Goal: Communication & Community: Answer question/provide support

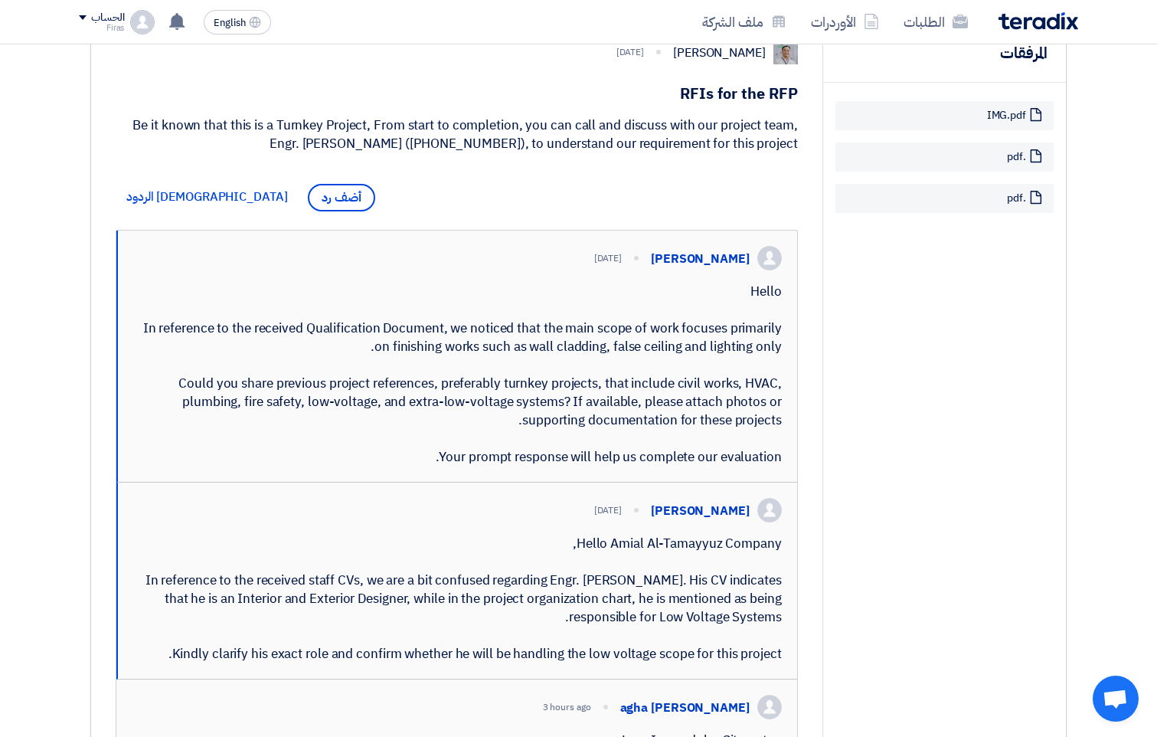
scroll to position [308, 0]
click at [308, 197] on span "أضف رد" at bounding box center [341, 199] width 67 height 28
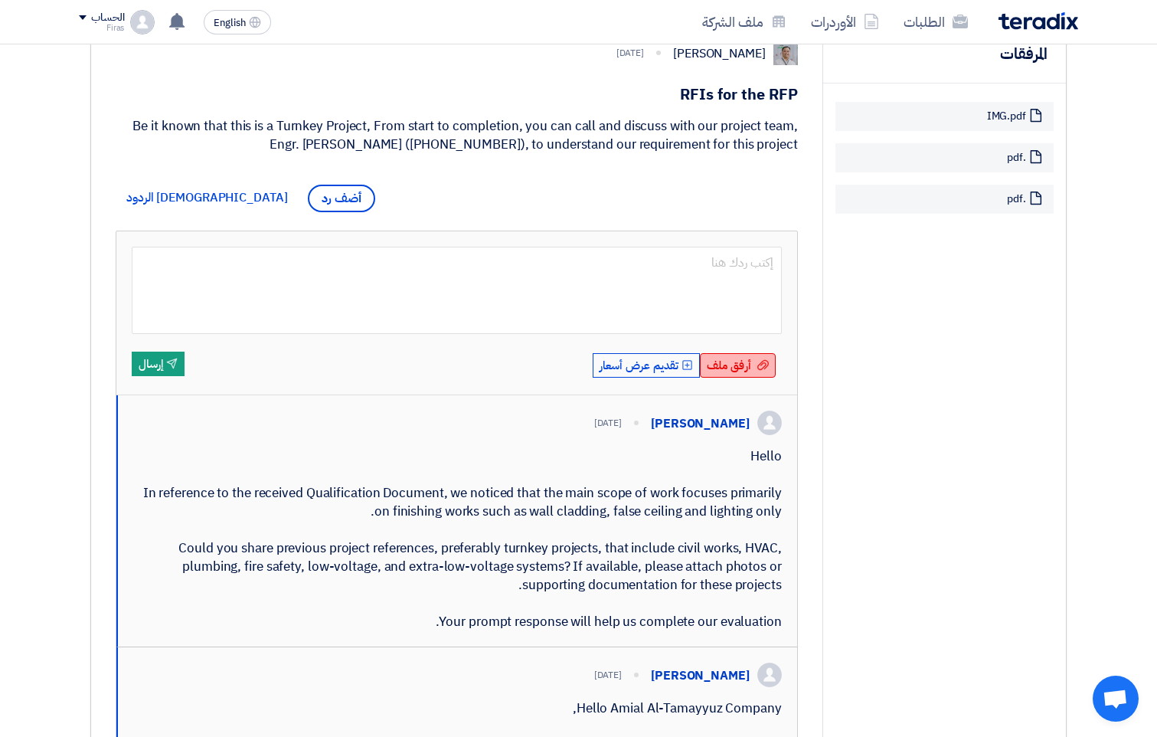
click at [735, 365] on span "أرفق ملف" at bounding box center [729, 365] width 44 height 17
click at [0, 0] on input "أرفق ملف أرفق ملف" at bounding box center [0, 0] width 0 height 0
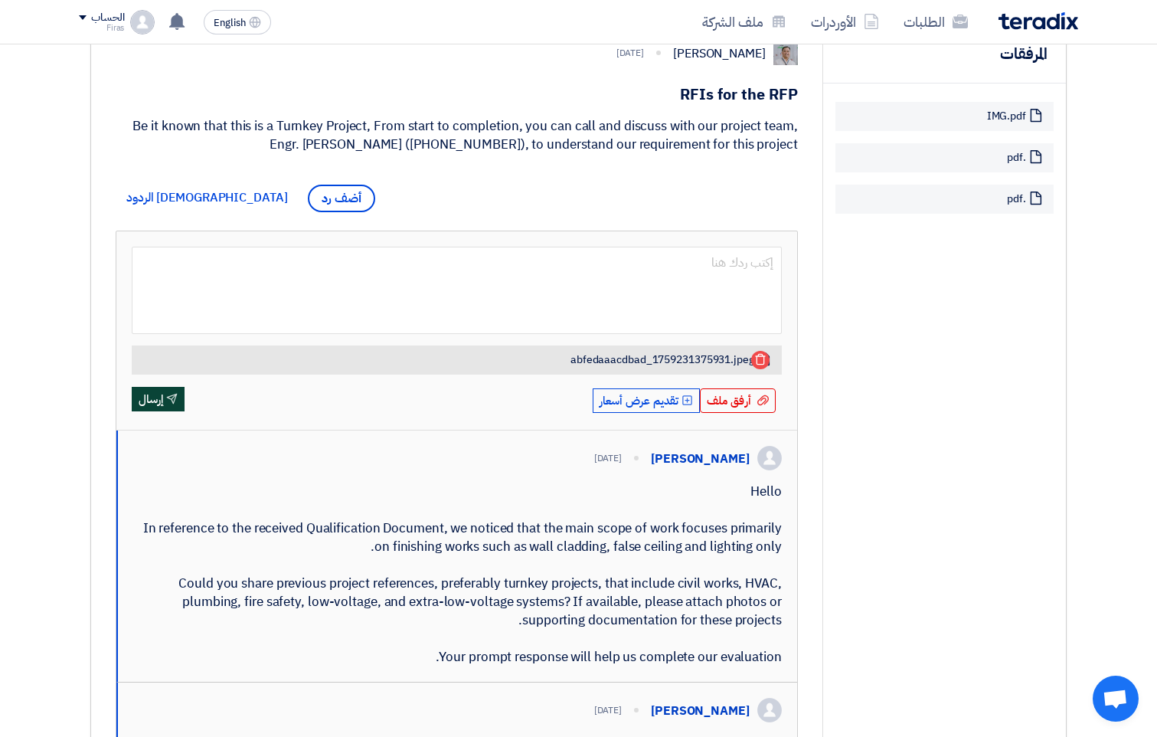
click at [152, 398] on button "Send إرسال" at bounding box center [158, 399] width 53 height 25
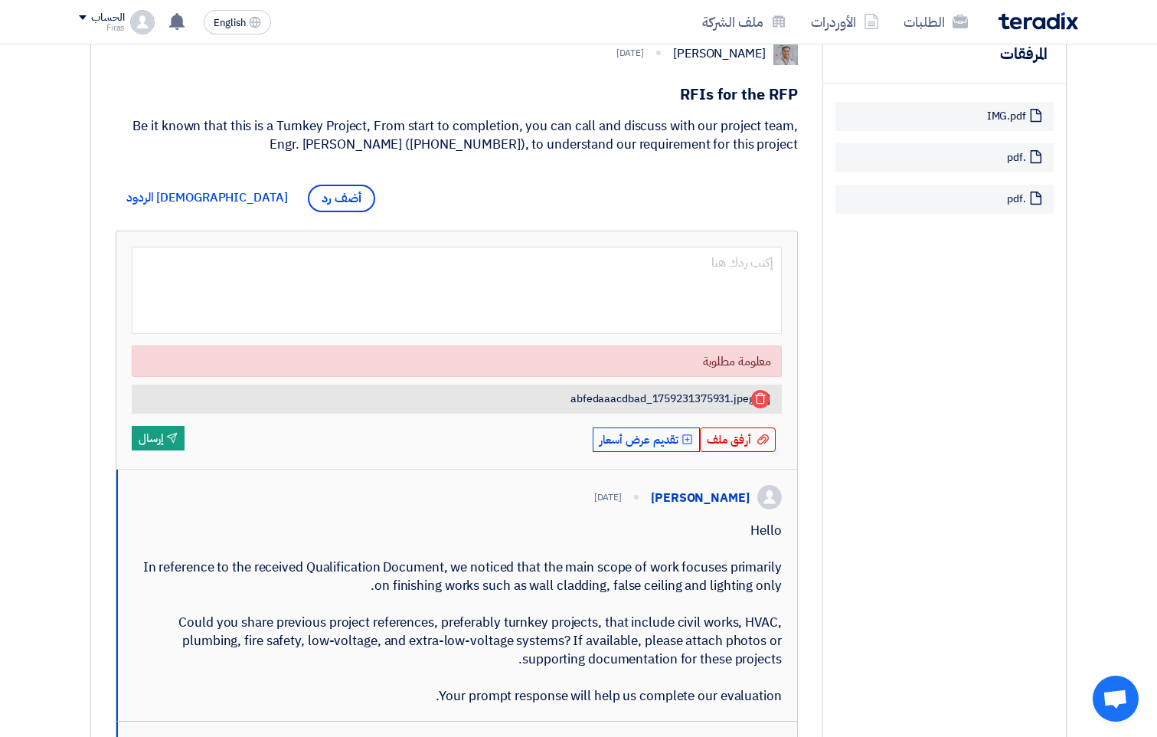
click at [699, 357] on div "معلومة مطلوبة" at bounding box center [457, 361] width 630 height 18
click at [595, 402] on span "abfedaaacdbad_1759231375931.jpeg" at bounding box center [663, 399] width 184 height 14
click at [158, 437] on button "Send إرسال" at bounding box center [158, 438] width 53 height 25
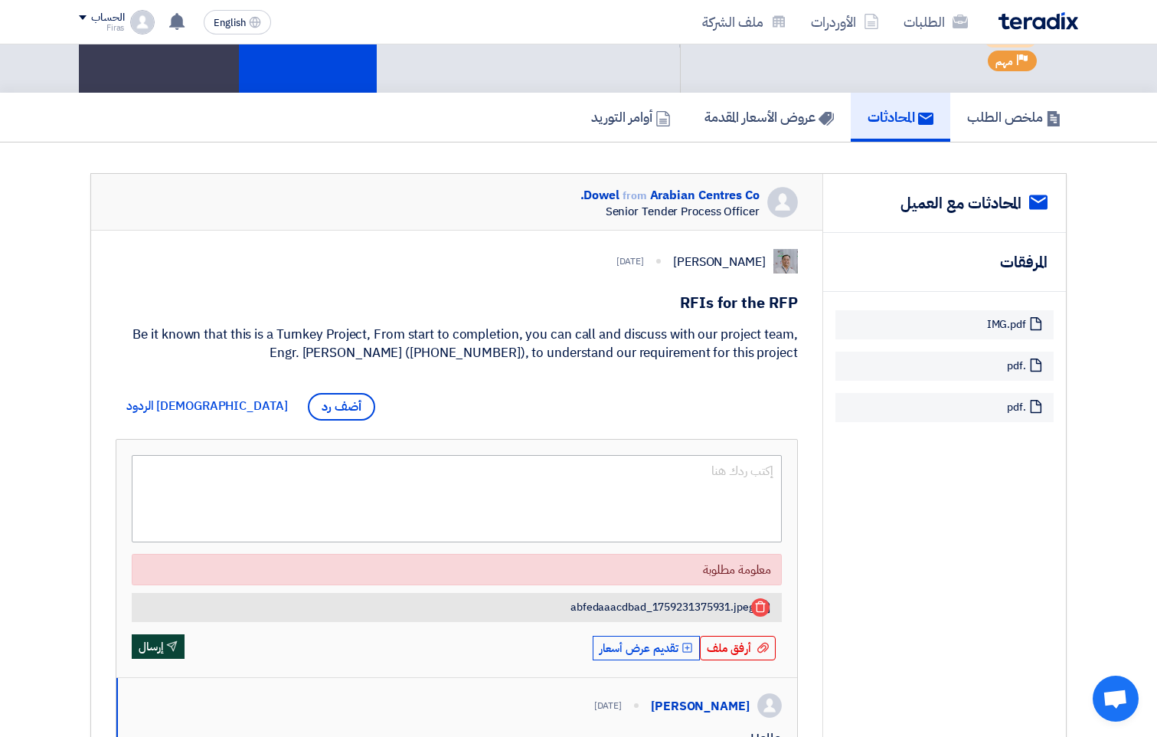
scroll to position [230, 0]
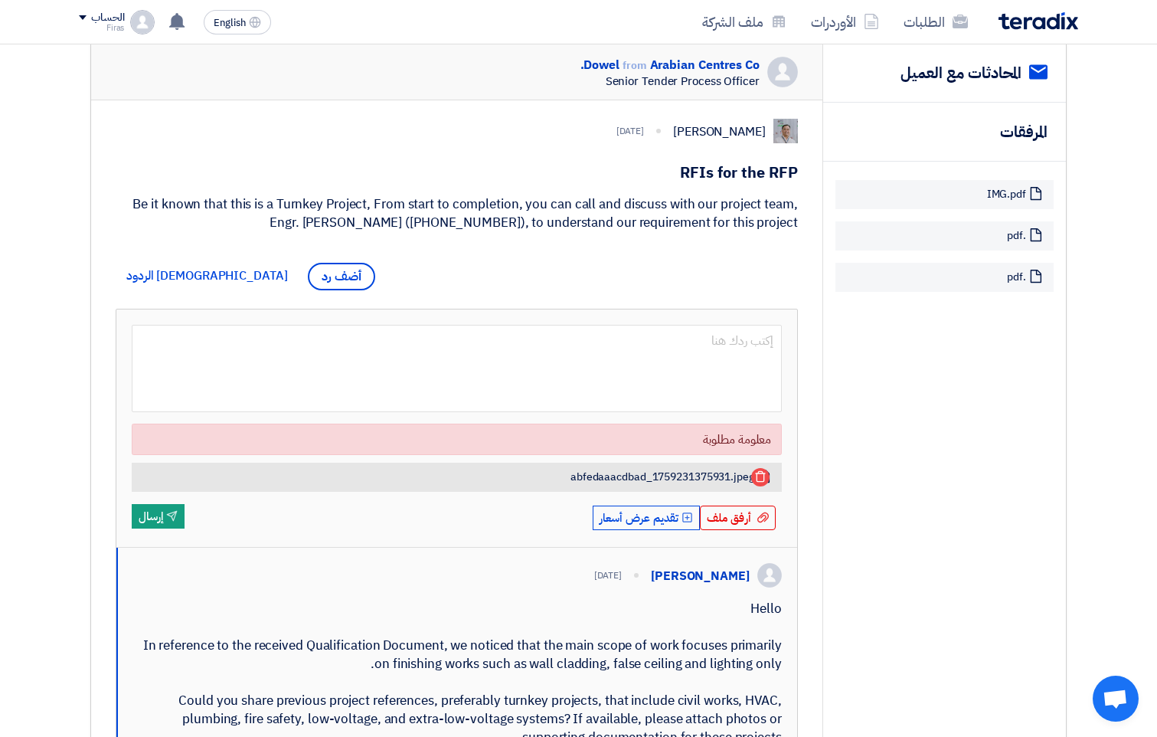
click at [605, 476] on span "abfedaaacdbad_1759231375931.jpeg" at bounding box center [663, 477] width 184 height 14
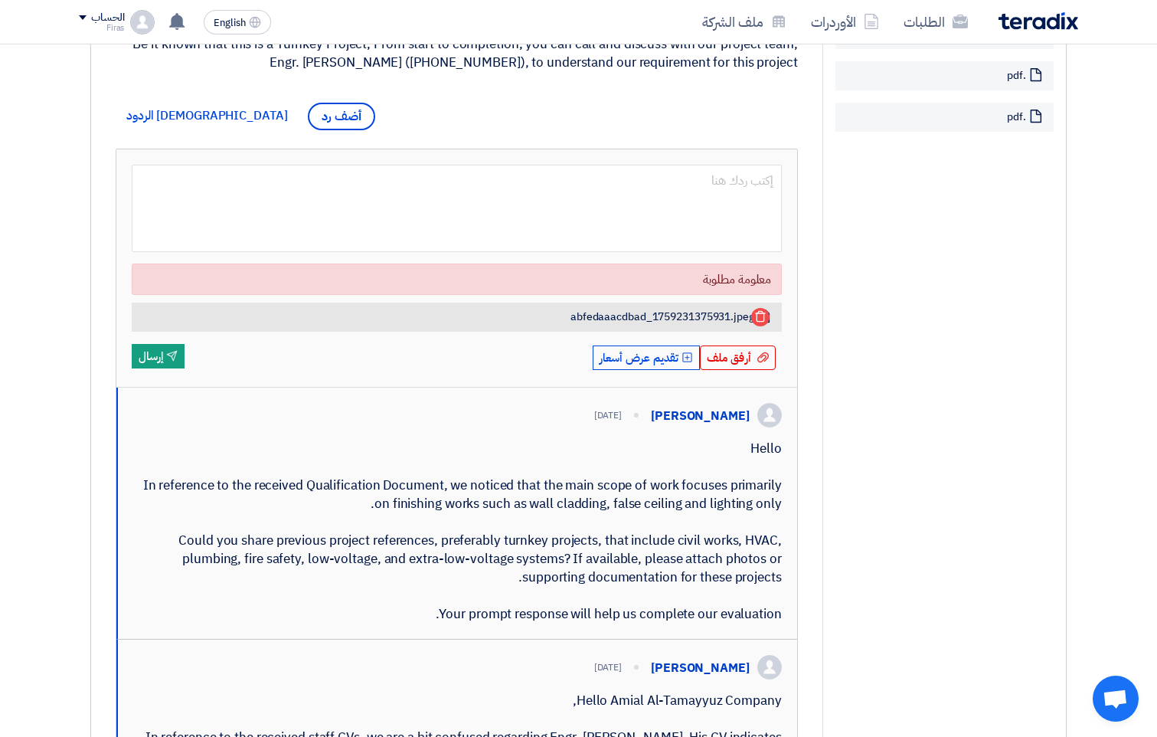
scroll to position [383, 0]
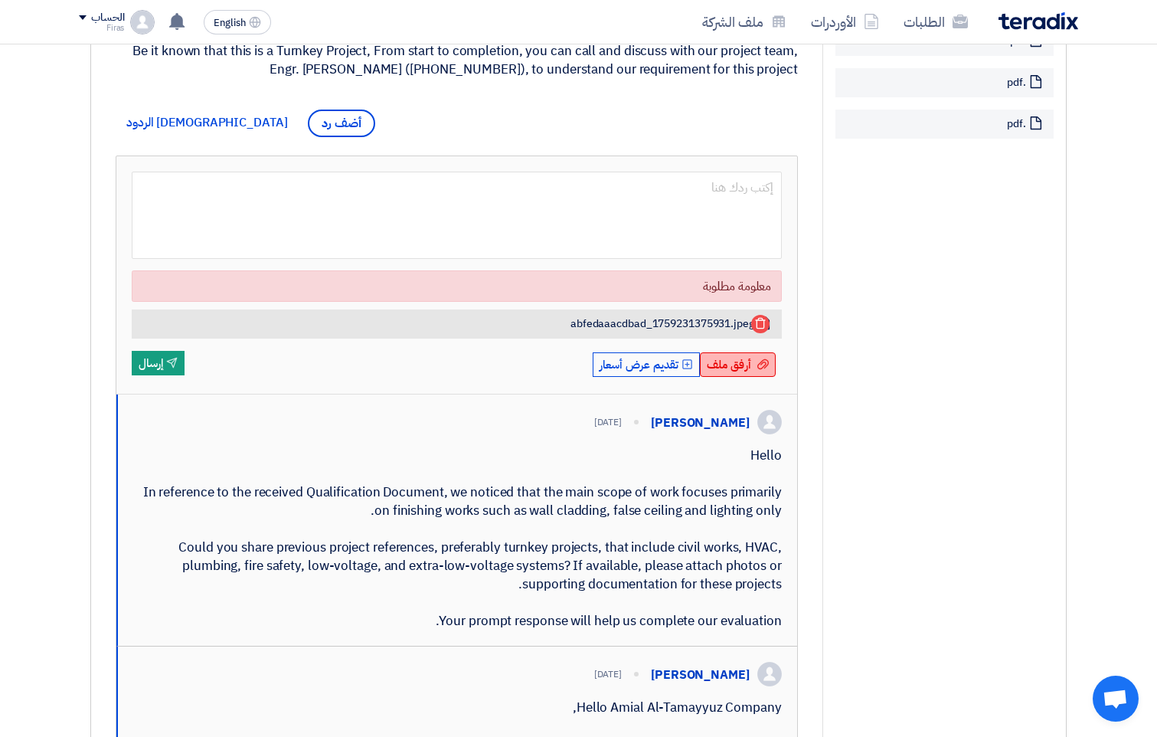
click at [738, 365] on span "أرفق ملف" at bounding box center [729, 364] width 44 height 17
click at [0, 0] on input "أرفق ملف أرفق ملف" at bounding box center [0, 0] width 0 height 0
click at [614, 320] on span "abfedaaacdbad_1759231375931.jpeg" at bounding box center [663, 324] width 184 height 14
click at [747, 322] on span "abfedaaacdbad_1759231375931.jpeg" at bounding box center [663, 324] width 184 height 14
click at [747, 371] on span "أرفق ملف" at bounding box center [729, 364] width 44 height 17
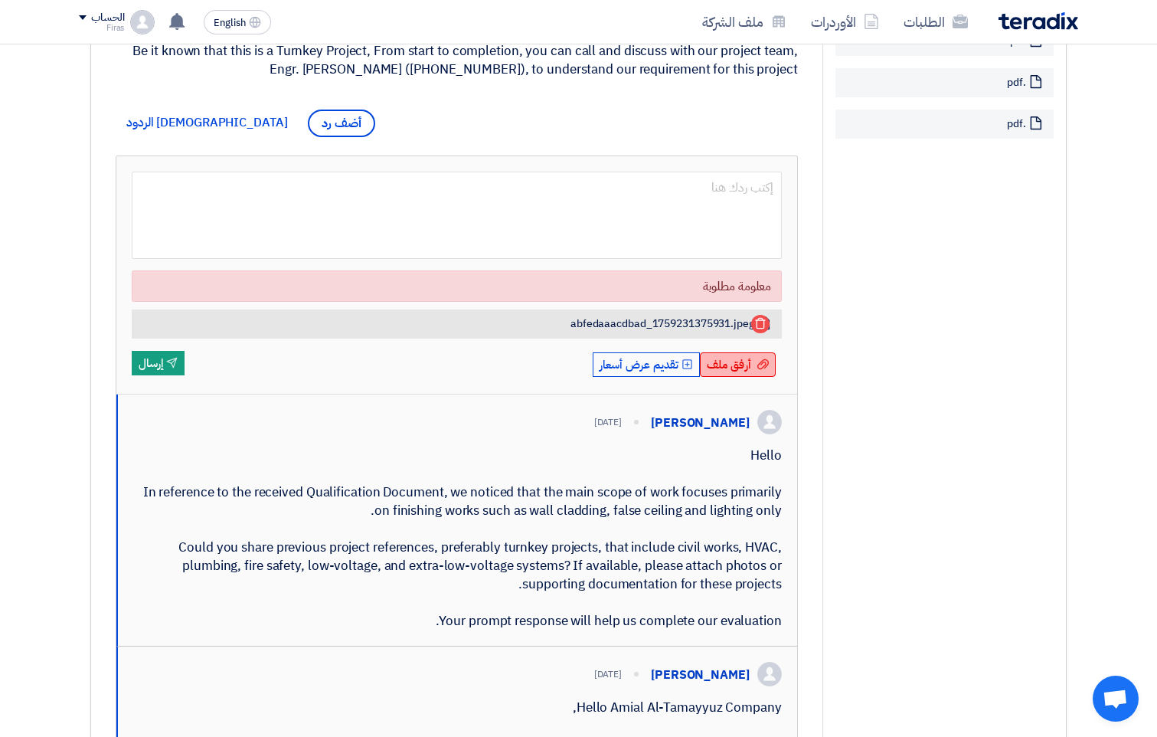
click at [0, 0] on input "أرفق ملف أرفق ملف" at bounding box center [0, 0] width 0 height 0
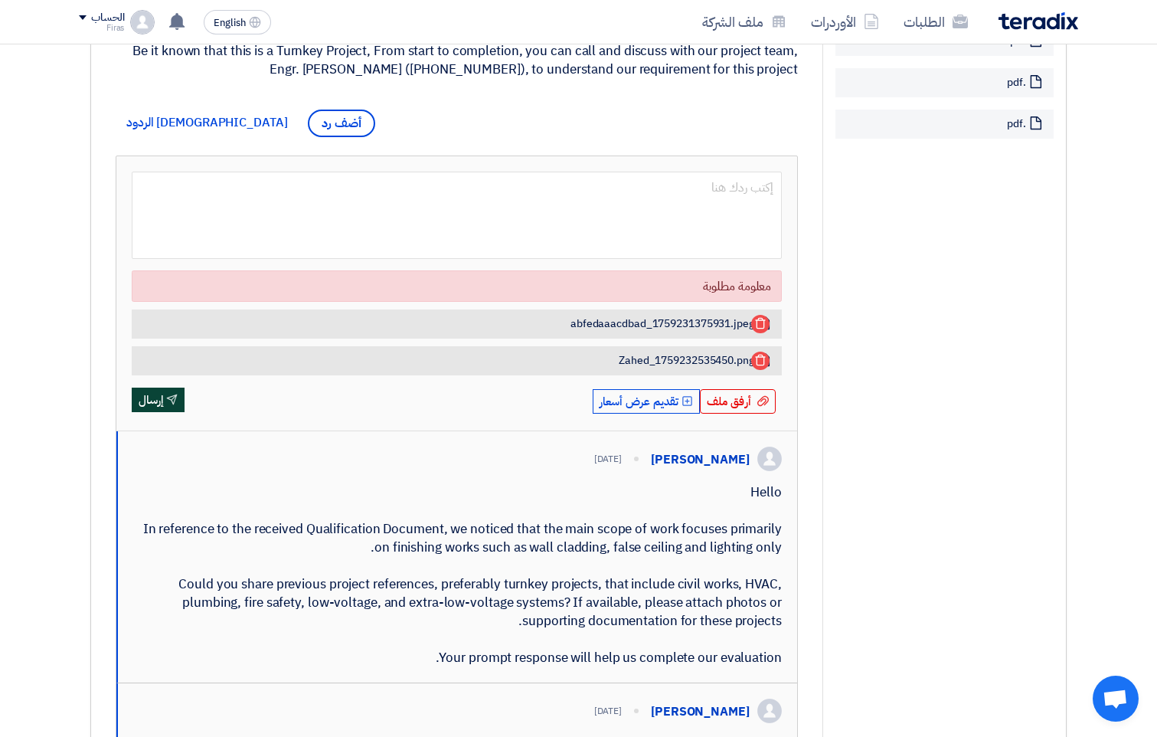
click at [147, 400] on button "Send إرسال" at bounding box center [158, 400] width 53 height 25
click at [160, 401] on button "Send إرسال" at bounding box center [158, 400] width 53 height 25
click at [158, 395] on button "Send إرسال" at bounding box center [158, 400] width 53 height 25
click at [636, 406] on button "Upload Offer تقديم عرض أسعار" at bounding box center [646, 401] width 107 height 25
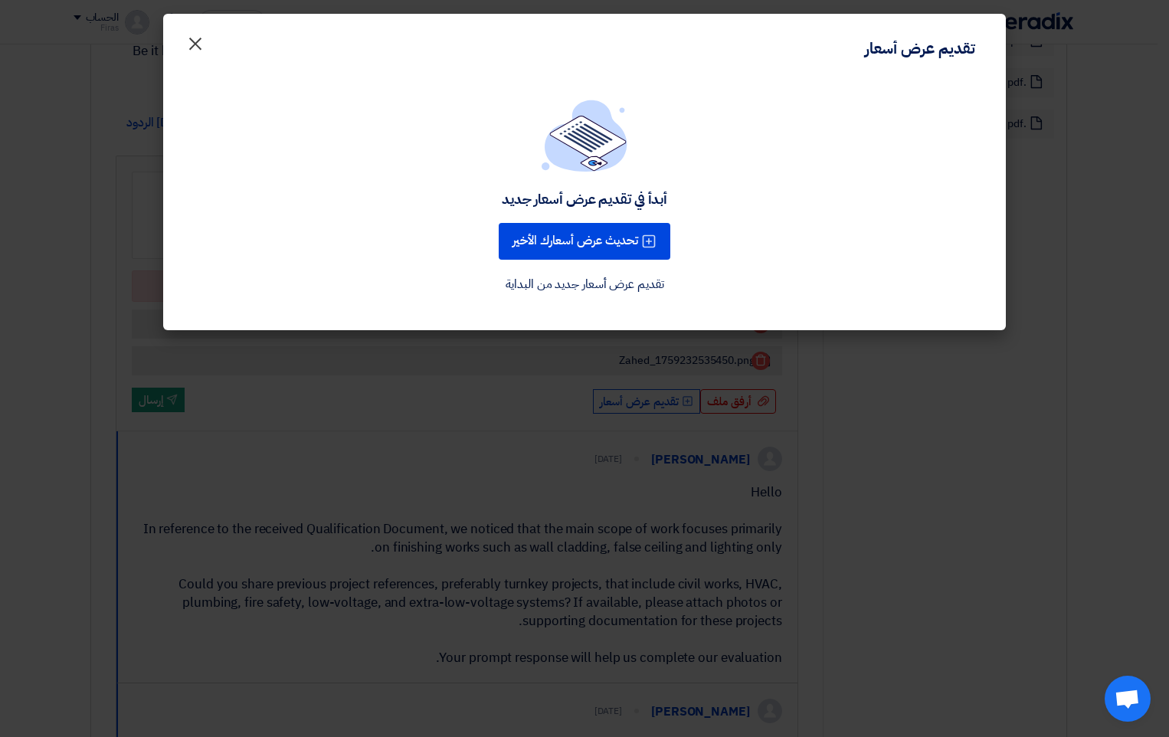
drag, startPoint x: 191, startPoint y: 41, endPoint x: 208, endPoint y: 130, distance: 90.4
click at [191, 42] on span "×" at bounding box center [195, 43] width 18 height 46
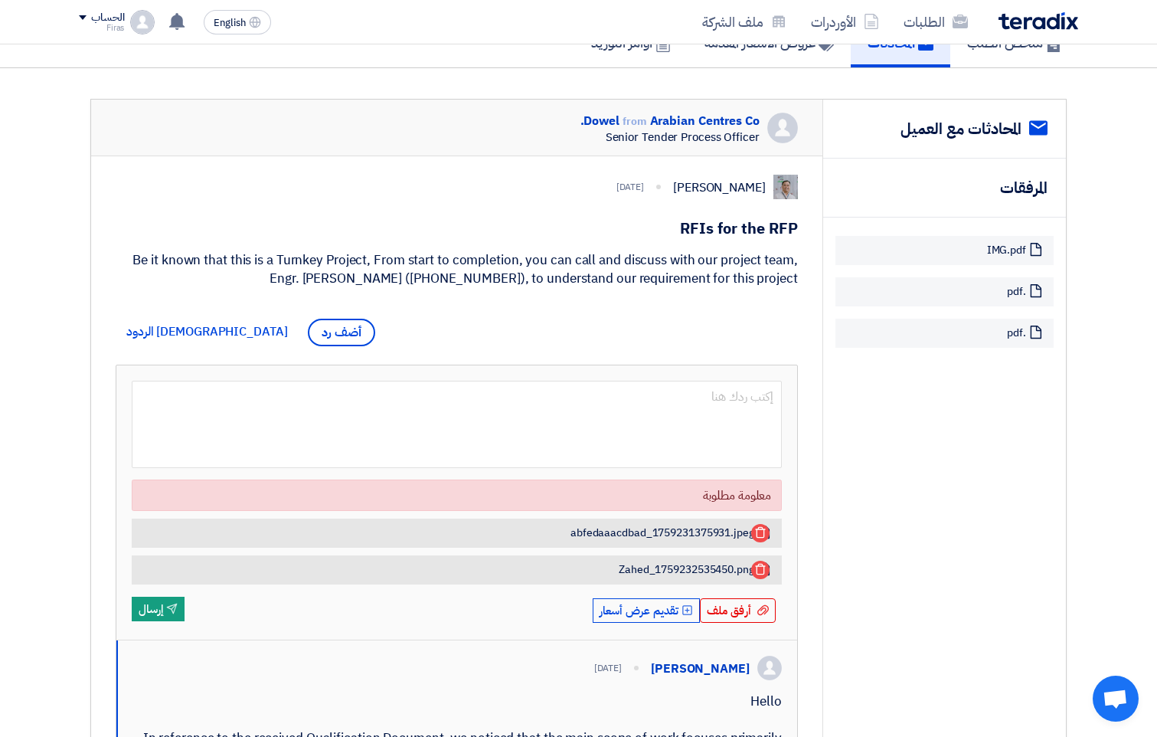
scroll to position [152, 0]
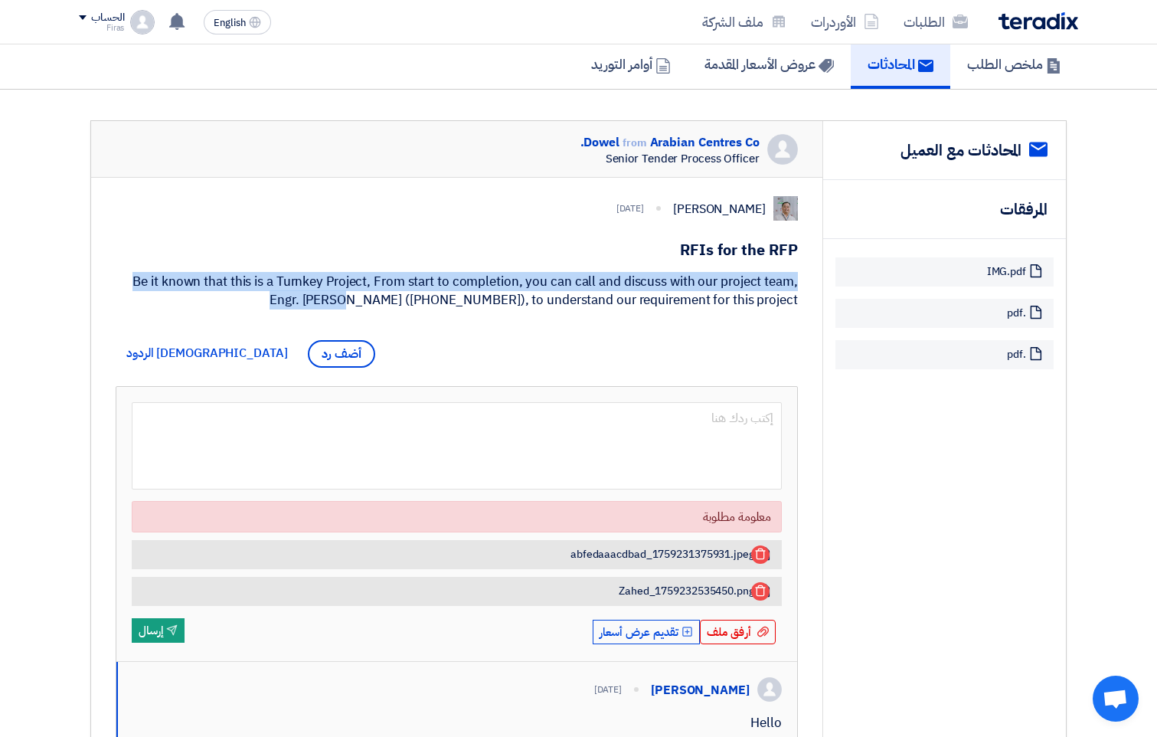
drag, startPoint x: 134, startPoint y: 278, endPoint x: 807, endPoint y: 261, distance: 673.5
drag, startPoint x: 245, startPoint y: 300, endPoint x: 146, endPoint y: 271, distance: 103.7
click at [146, 273] on div "Be it known that this is a Turnkey Project, From start to completion, you can c…" at bounding box center [457, 291] width 682 height 37
drag, startPoint x: 146, startPoint y: 271, endPoint x: 269, endPoint y: 280, distance: 123.6
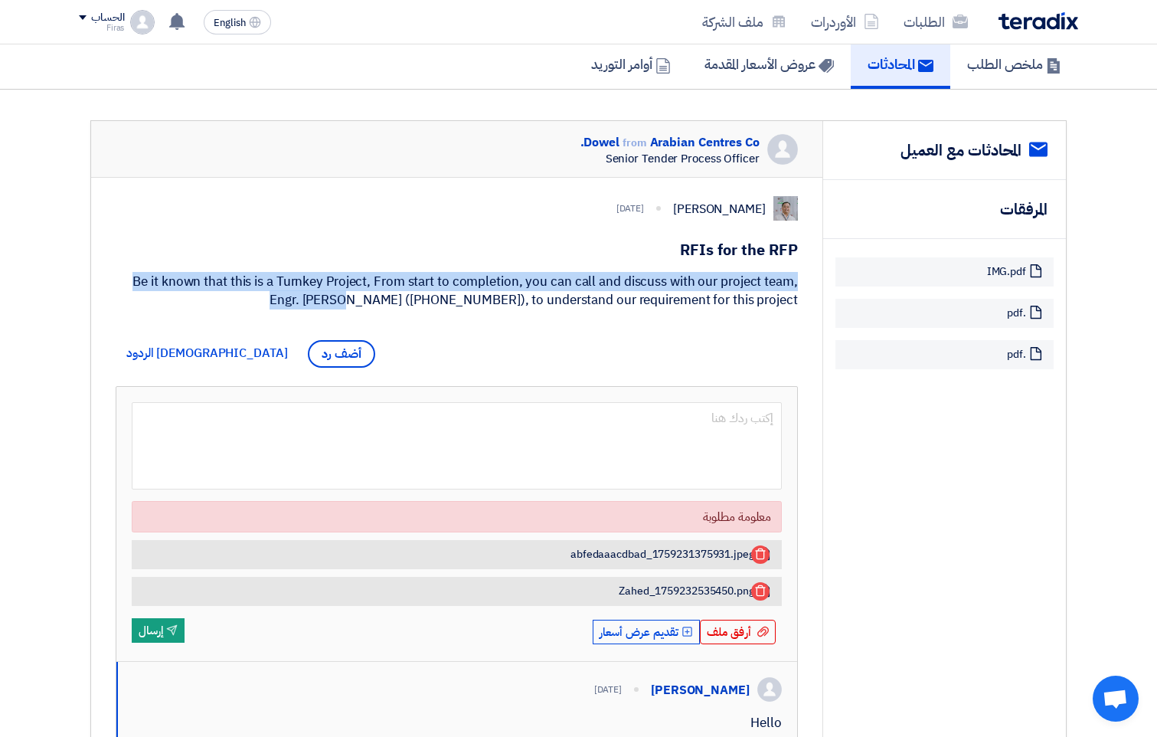
copy div "Be it known that this is a Turnkey Project, From start to completion, you can c…"
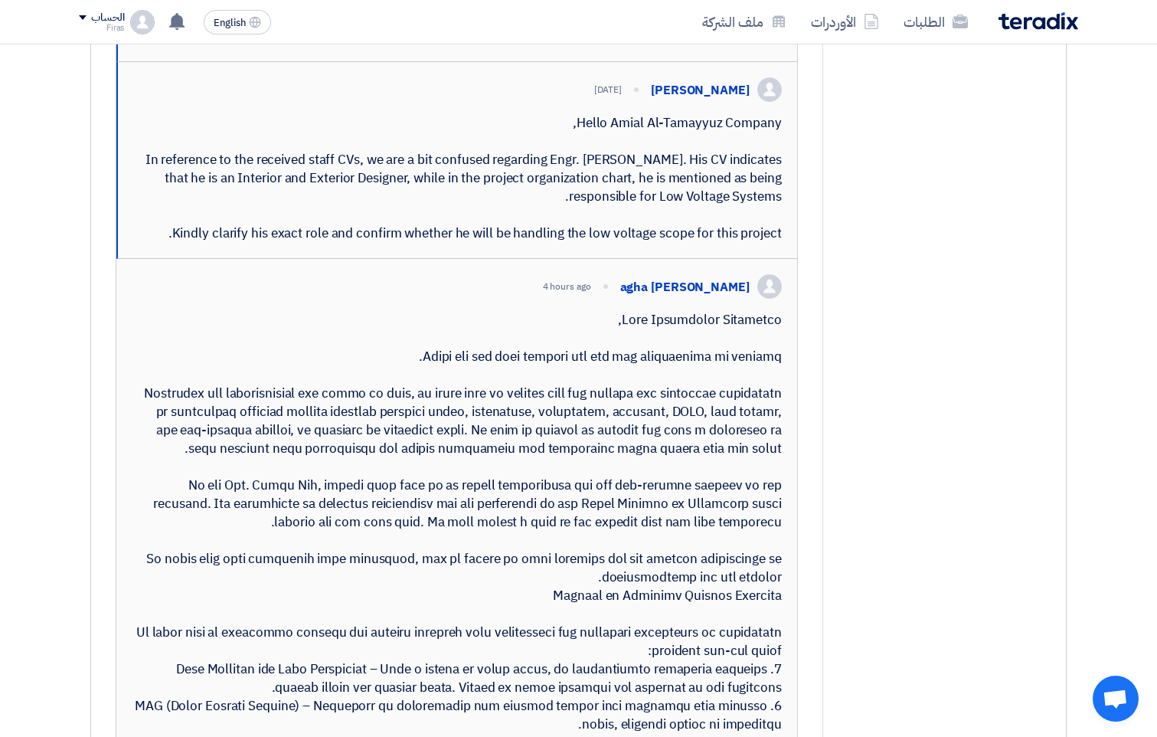
scroll to position [1072, 0]
